Goal: Browse casually

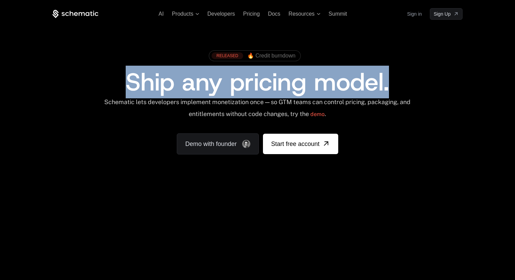
drag, startPoint x: 127, startPoint y: 83, endPoint x: 402, endPoint y: 95, distance: 275.6
click at [406, 94] on div "Ship any pricing model." at bounding box center [257, 82] width 367 height 25
click at [410, 106] on div "Schematic lets developers implement monetization once — so GTM teams can contro…" at bounding box center [256, 110] width 307 height 24
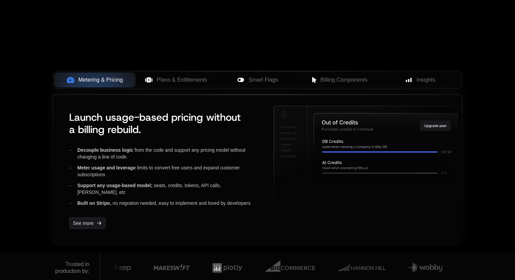
scroll to position [240, 0]
click at [172, 84] on span "Plans & Entitlements" at bounding box center [182, 80] width 50 height 8
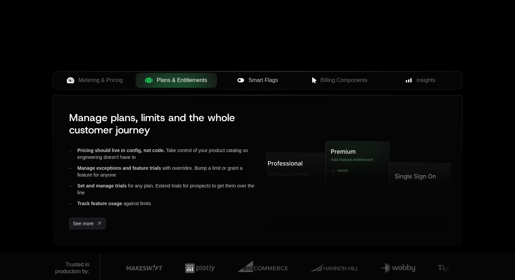
click at [251, 79] on span "Smart Flags" at bounding box center [262, 80] width 29 height 8
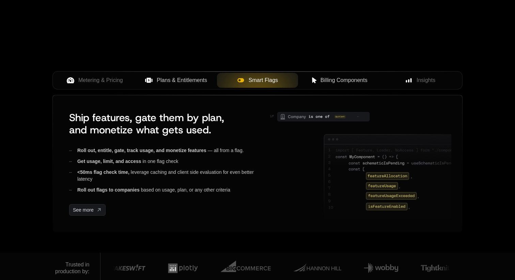
click at [310, 82] on div "Billing Components" at bounding box center [338, 80] width 70 height 8
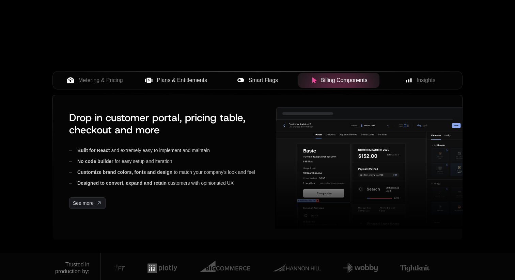
click at [253, 78] on span "Smart Flags" at bounding box center [262, 80] width 29 height 8
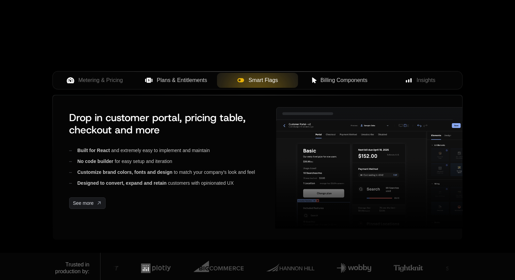
scroll to position [240, 0]
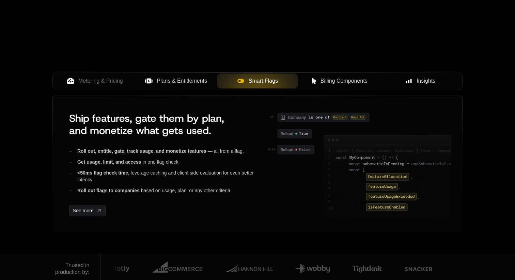
click at [428, 83] on span "Insights" at bounding box center [425, 81] width 19 height 8
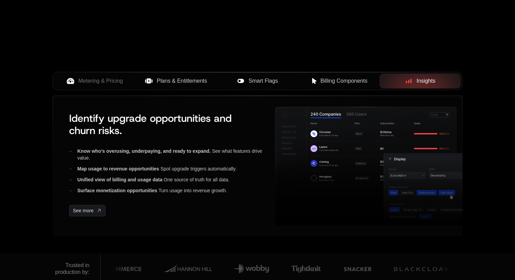
click at [252, 84] on span "Smart Flags" at bounding box center [262, 81] width 29 height 8
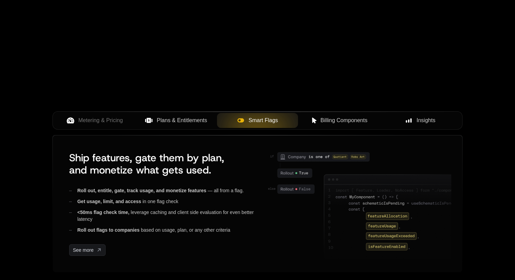
scroll to position [198, 0]
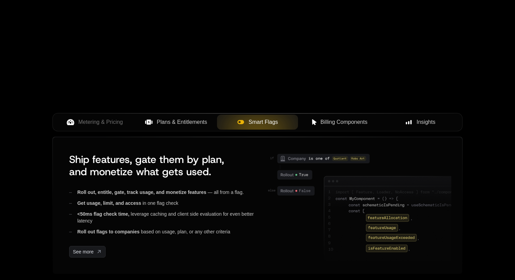
click at [249, 124] on span "Smart Flags" at bounding box center [262, 122] width 29 height 8
drag, startPoint x: 281, startPoint y: 123, endPoint x: 250, endPoint y: 123, distance: 31.3
click at [250, 123] on div "Smart Flags" at bounding box center [257, 122] width 70 height 8
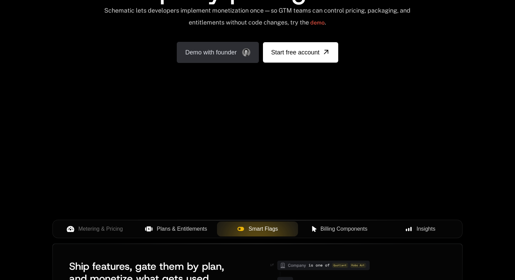
scroll to position [0, 0]
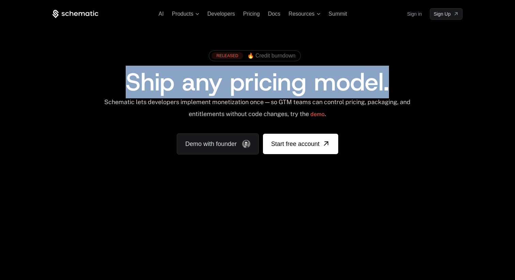
drag, startPoint x: 129, startPoint y: 83, endPoint x: 387, endPoint y: 86, distance: 258.0
click at [391, 84] on div "Ship any pricing model." at bounding box center [257, 82] width 367 height 25
